Goal: Task Accomplishment & Management: Use online tool/utility

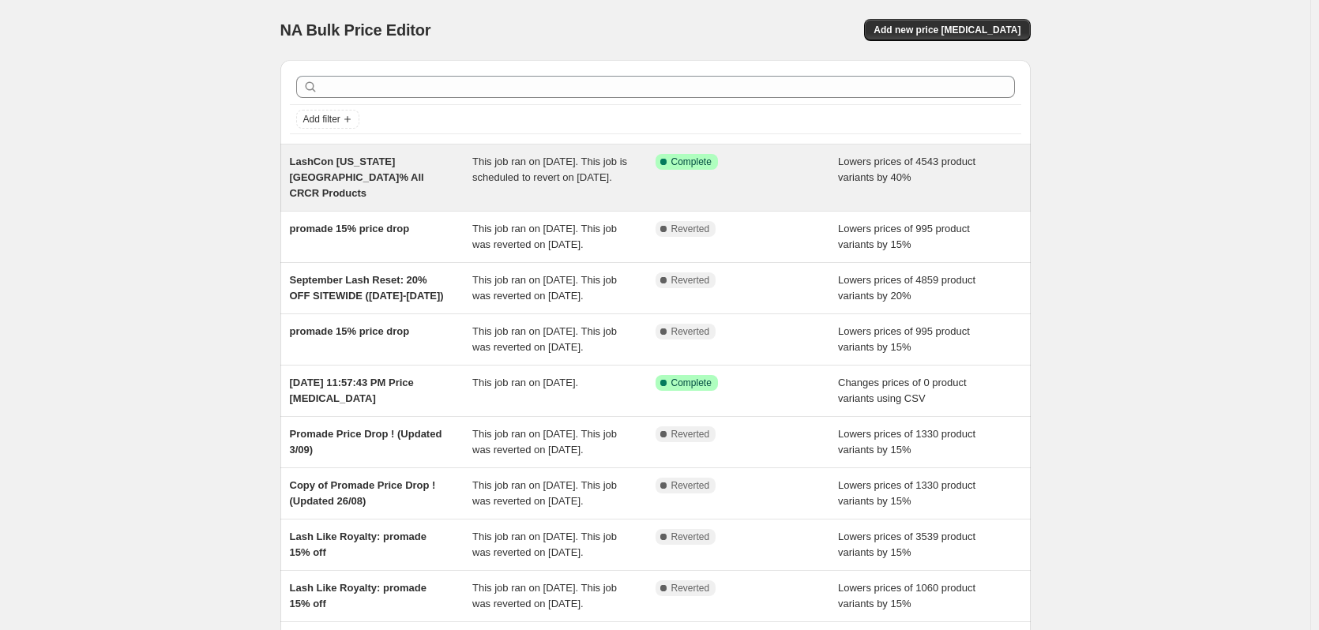
click at [517, 179] on span "This job ran on [DATE]. This job is scheduled to revert on [DATE]." at bounding box center [549, 170] width 155 height 28
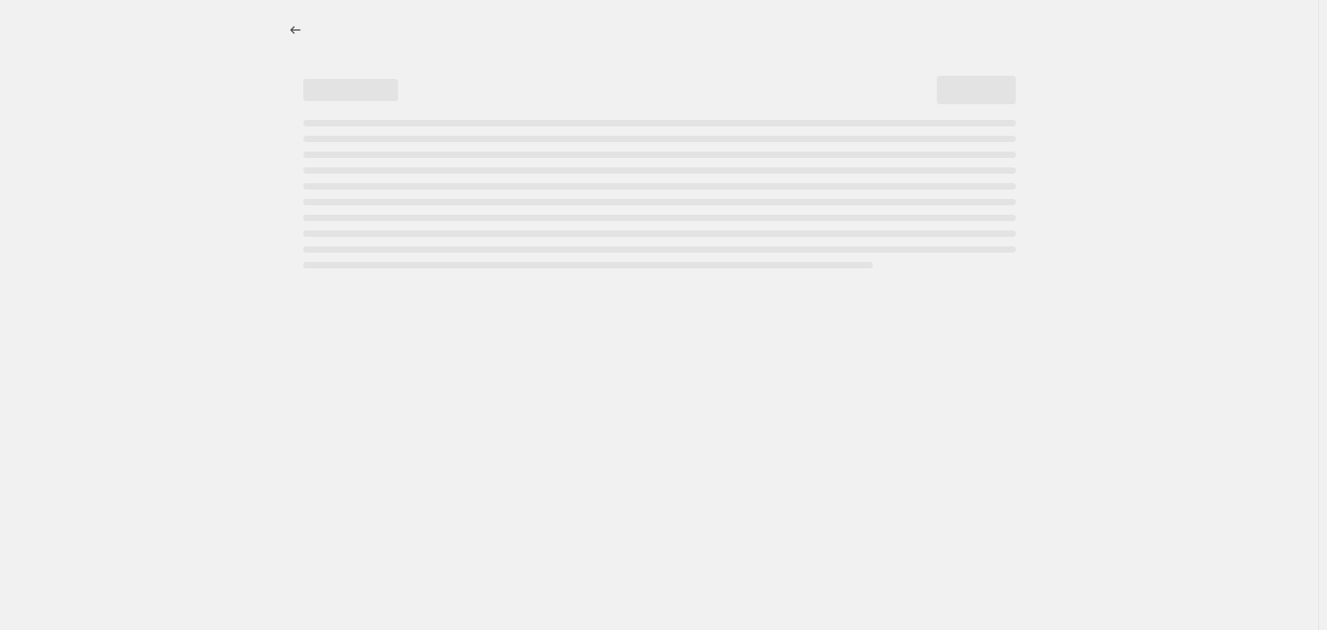
select select "percentage"
select select "product_status"
select select "vendor"
select select "collection"
select select "not_equal"
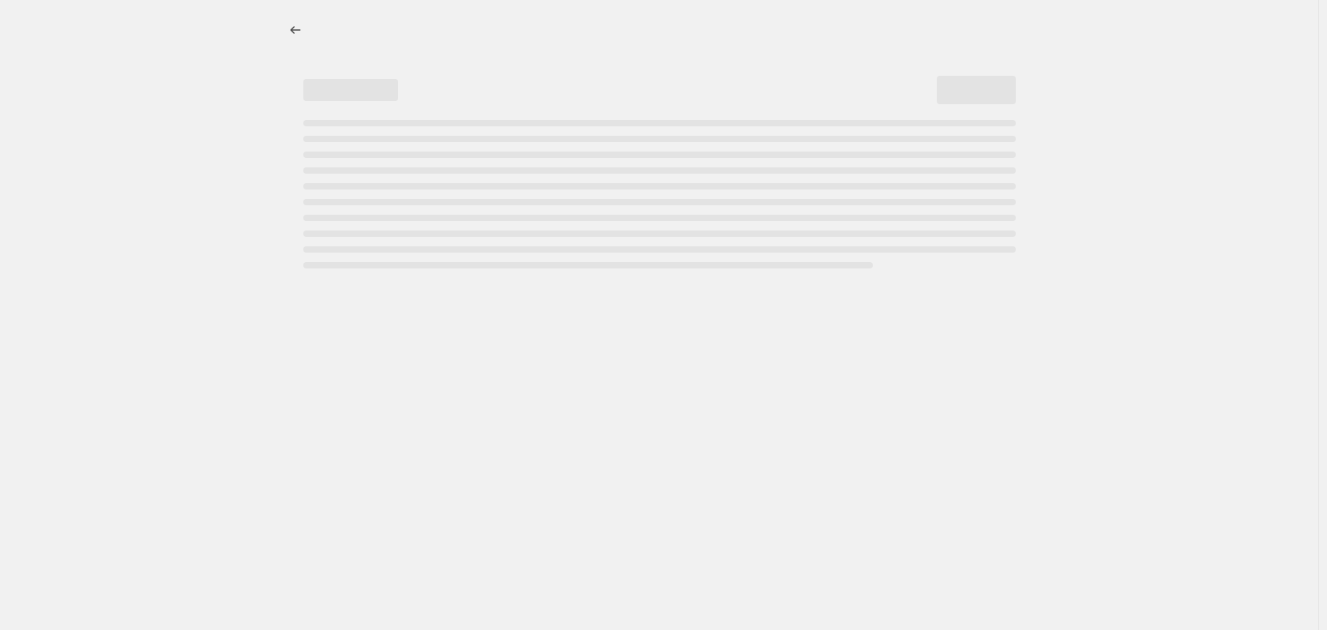
select select "product_type"
select select "not_equal"
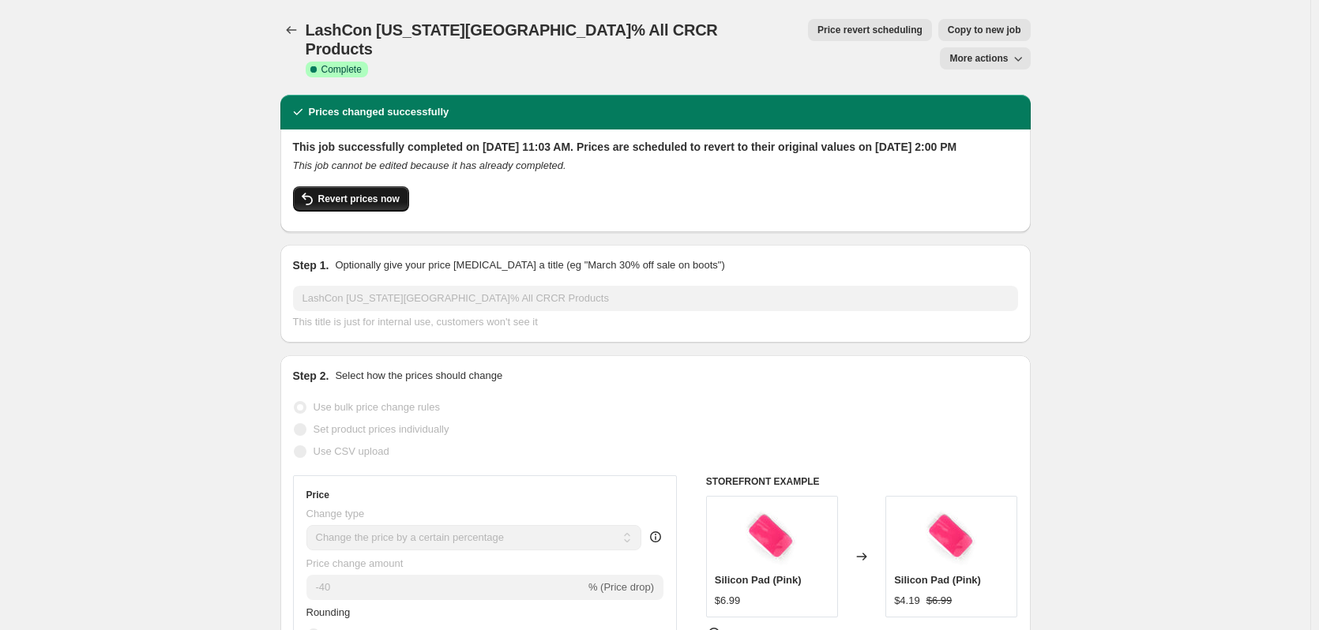
click at [349, 193] on span "Revert prices now" at bounding box center [358, 199] width 81 height 13
checkbox input "false"
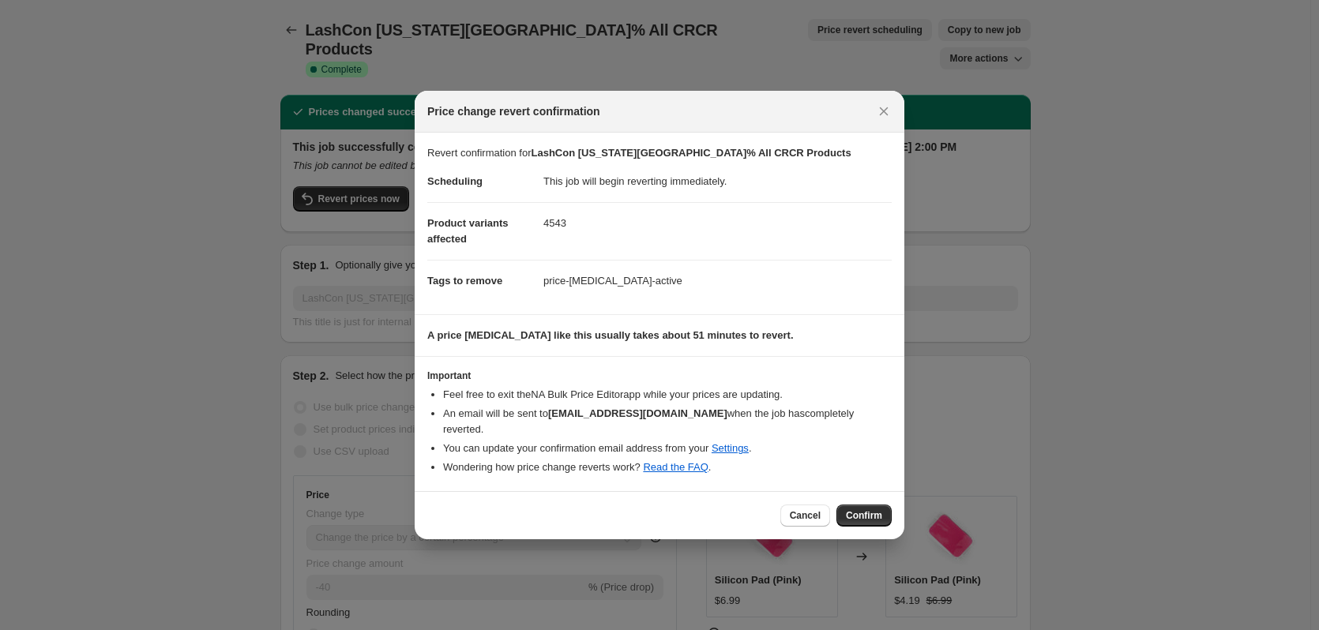
click at [877, 509] on span "Confirm" at bounding box center [864, 515] width 36 height 13
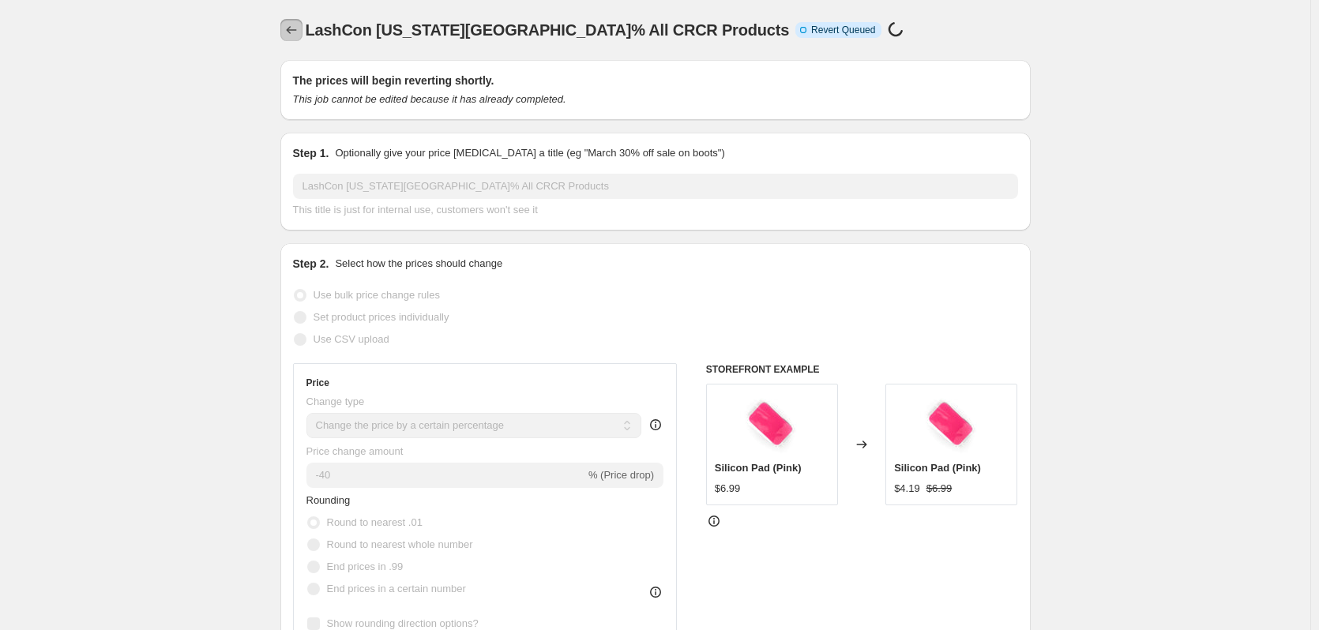
click at [299, 27] on icon "Price change jobs" at bounding box center [292, 30] width 16 height 16
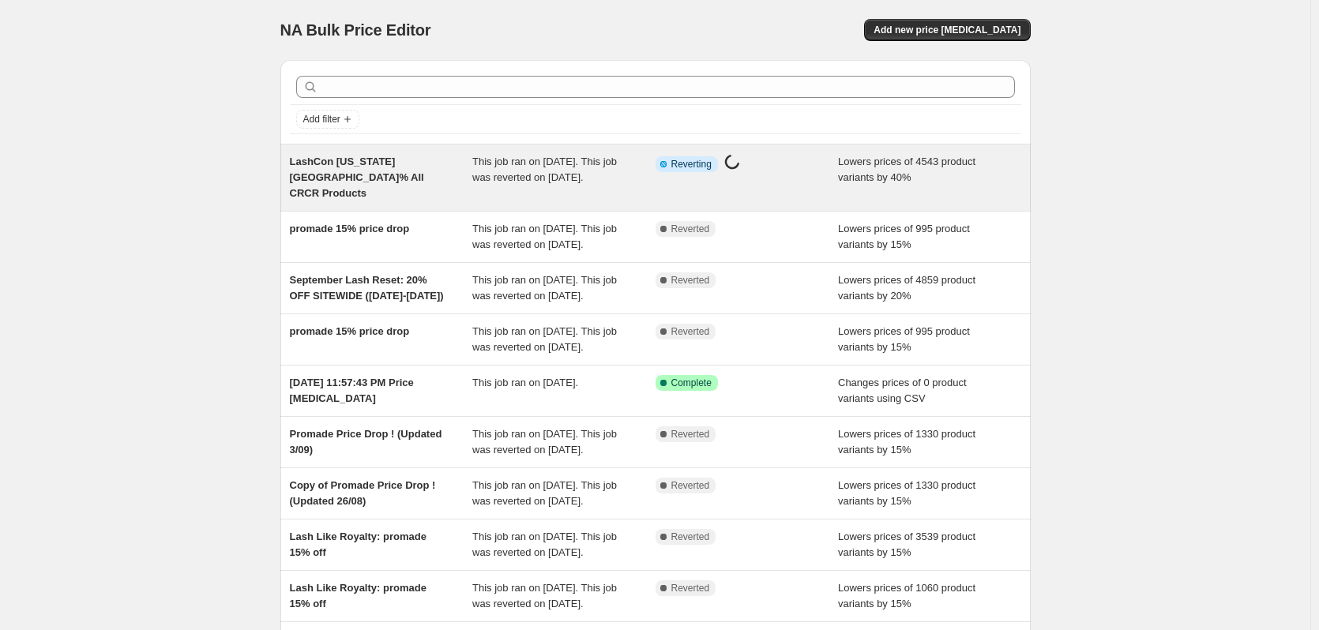
click at [509, 173] on span "This job ran on [DATE]. This job was reverted on [DATE]." at bounding box center [544, 170] width 145 height 28
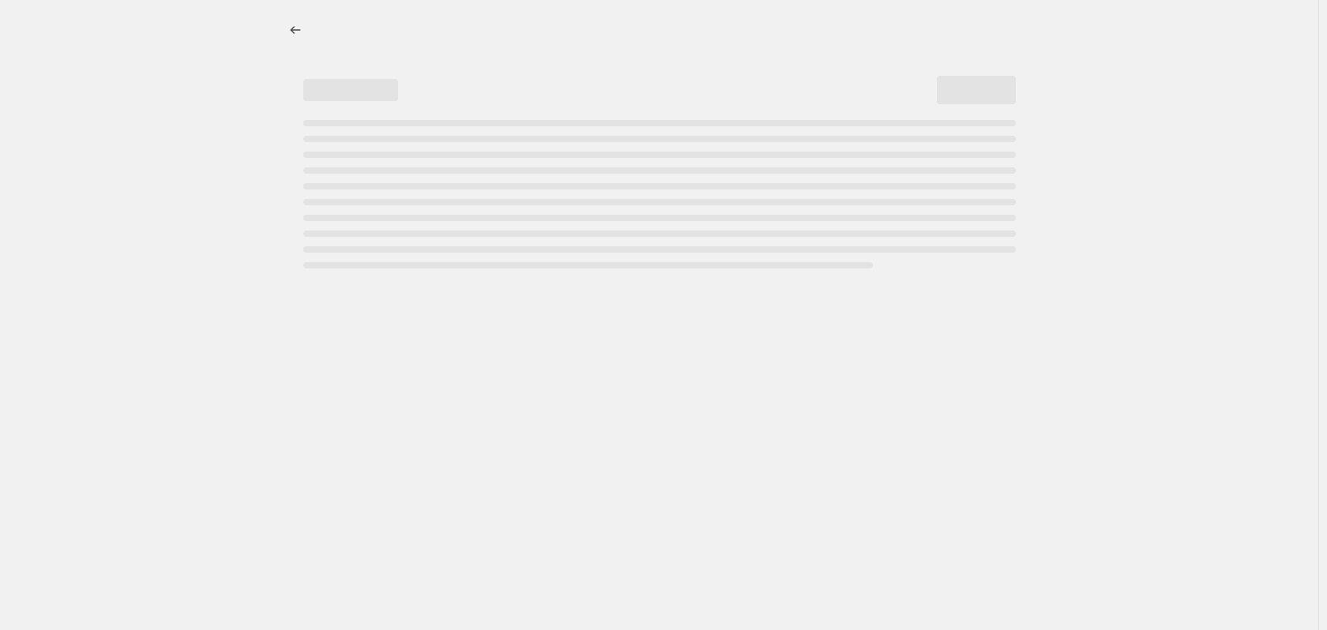
select select "percentage"
select select "product_status"
select select "vendor"
select select "collection"
select select "not_equal"
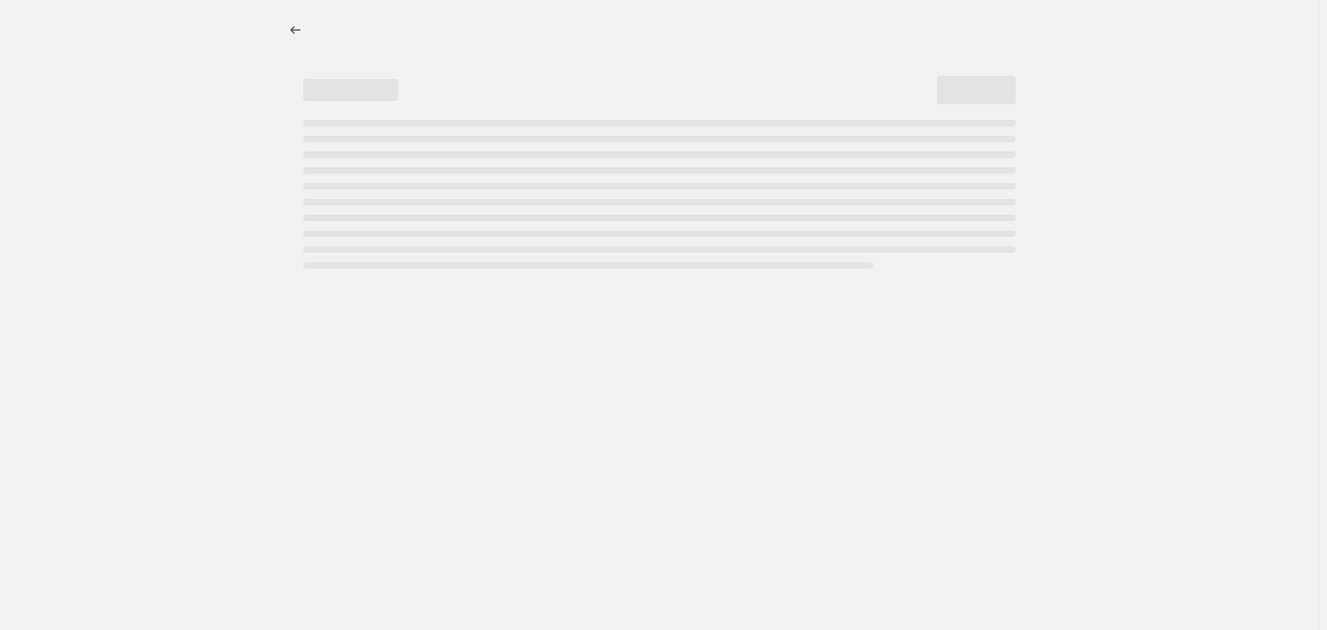
select select "product_type"
select select "not_equal"
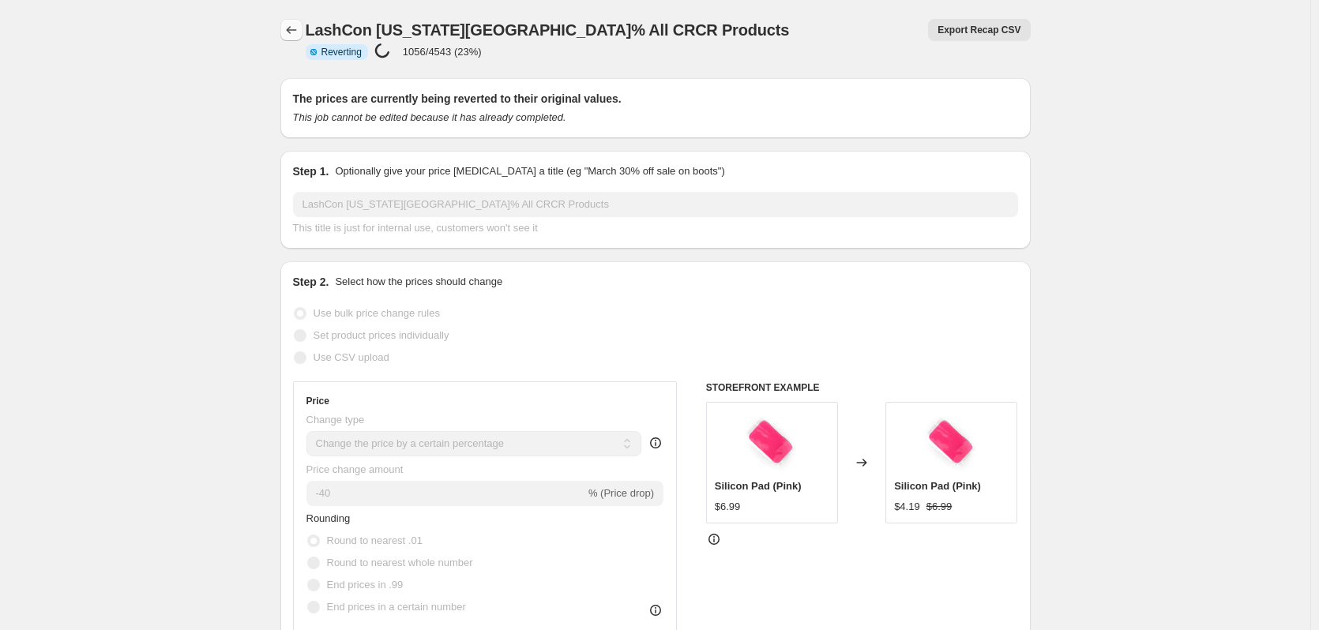
click at [299, 31] on icon "Price change jobs" at bounding box center [292, 30] width 16 height 16
